Goal: Information Seeking & Learning: Learn about a topic

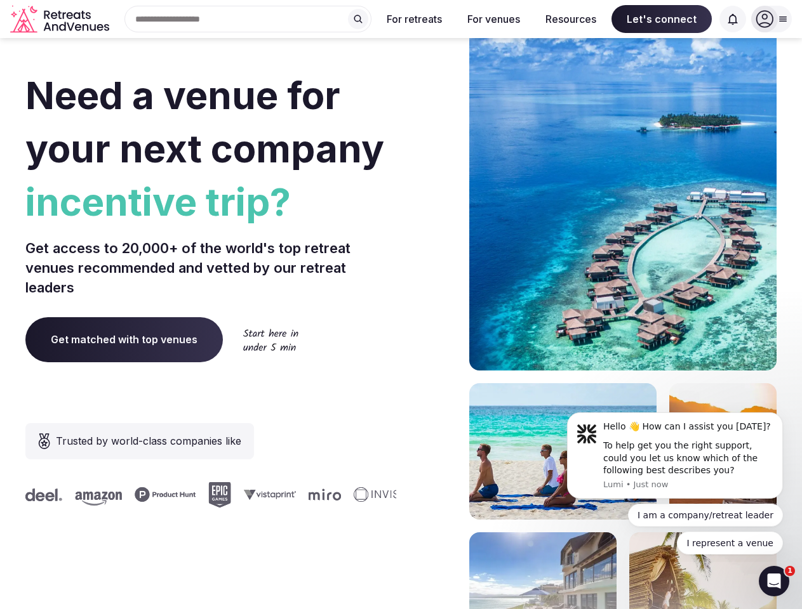
click at [400, 305] on div "Need a venue for your next company incentive trip? Get access to 20,000+ of the…" at bounding box center [400, 379] width 751 height 765
click at [248, 19] on div "Search Popular Destinations [GEOGRAPHIC_DATA], [GEOGRAPHIC_DATA] [GEOGRAPHIC_DA…" at bounding box center [242, 19] width 257 height 27
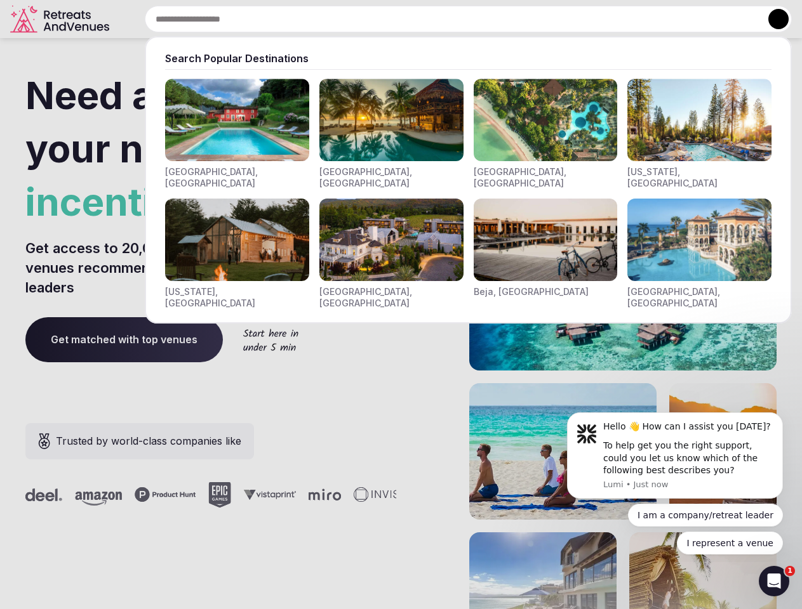
click at [358, 19] on input "text" at bounding box center [468, 19] width 647 height 27
click at [414, 19] on input "text" at bounding box center [468, 19] width 647 height 27
click at [493, 19] on input "text" at bounding box center [468, 19] width 647 height 27
click at [571, 19] on input "text" at bounding box center [468, 19] width 647 height 27
click at [661, 19] on input "text" at bounding box center [468, 19] width 647 height 27
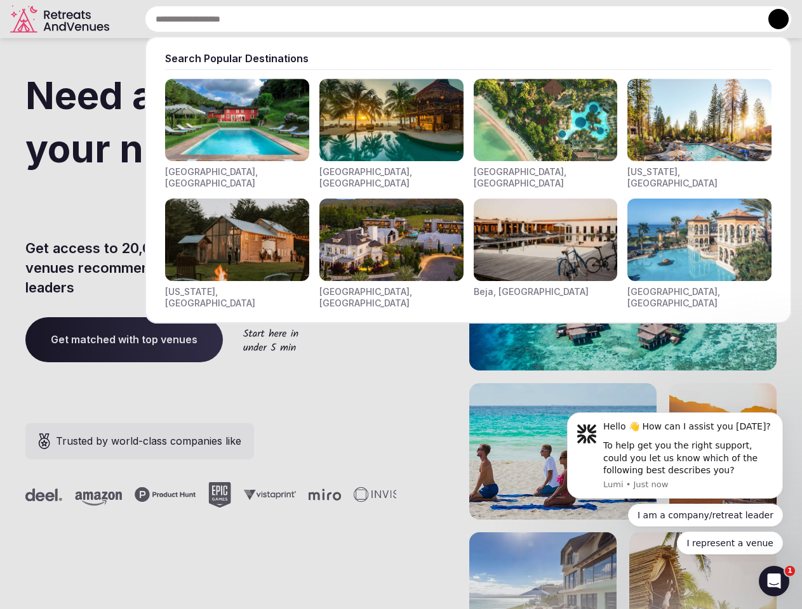
click at [732, 19] on input "text" at bounding box center [468, 19] width 647 height 27
click at [771, 19] on button at bounding box center [778, 19] width 20 height 20
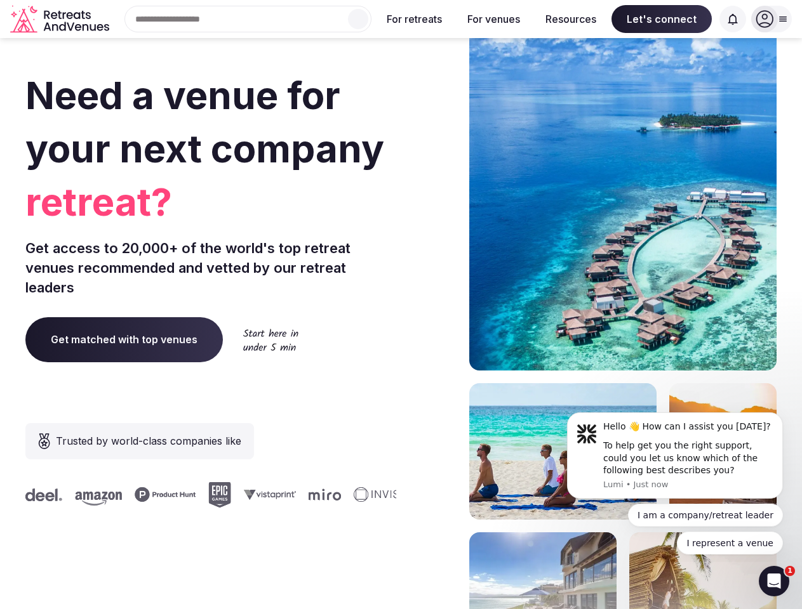
click at [675, 456] on div "To help get you the right support, could you let us know which of the following…" at bounding box center [688, 458] width 170 height 37
